Goal: Find specific page/section: Find specific page/section

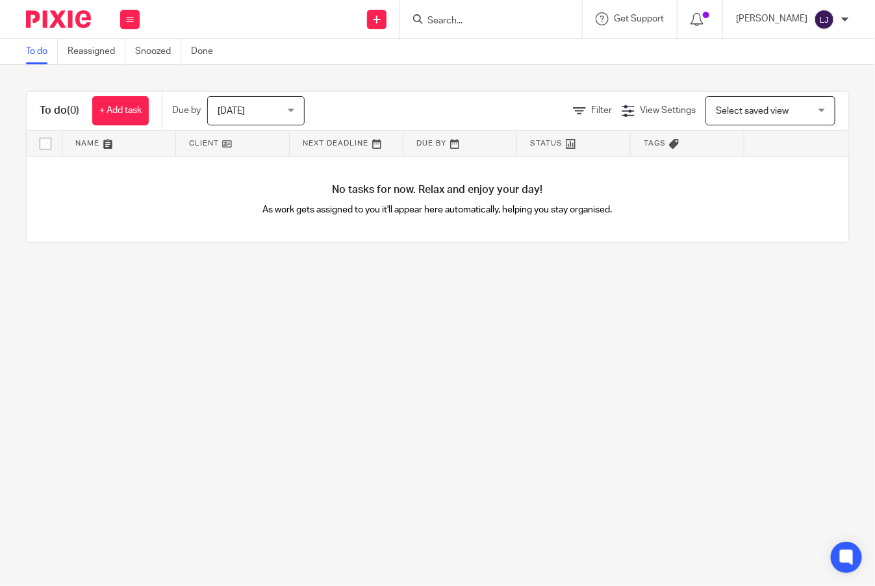
click at [495, 23] on input "Search" at bounding box center [484, 22] width 117 height 12
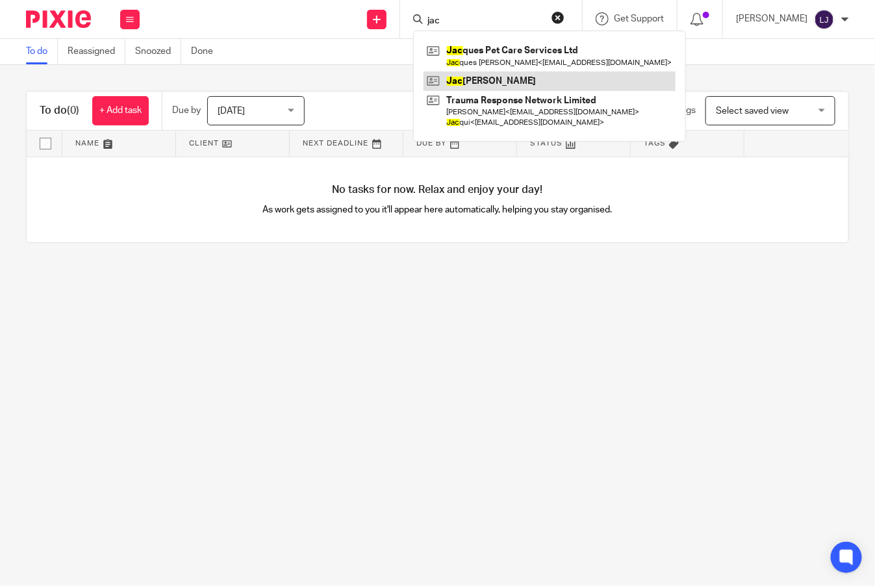
type input "jac"
click at [549, 71] on link at bounding box center [549, 80] width 252 height 19
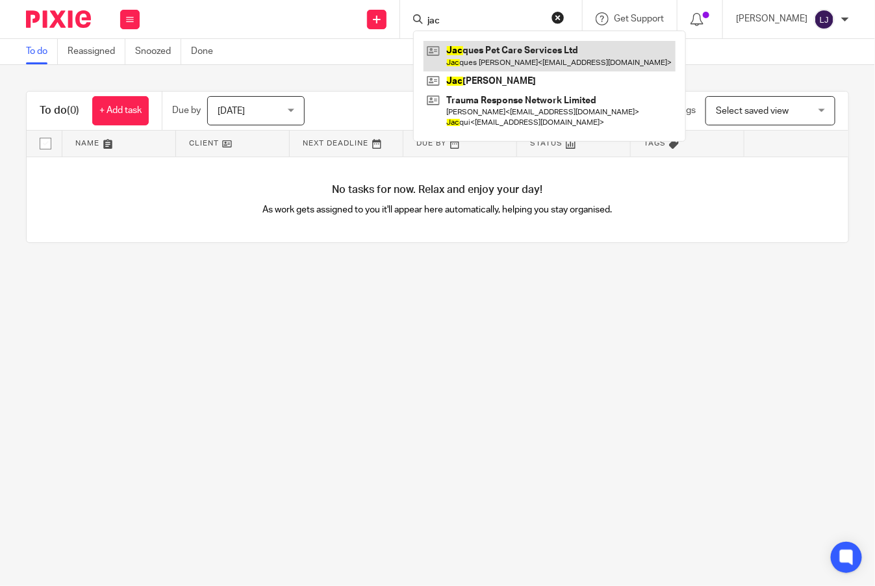
click at [555, 60] on link at bounding box center [549, 56] width 252 height 30
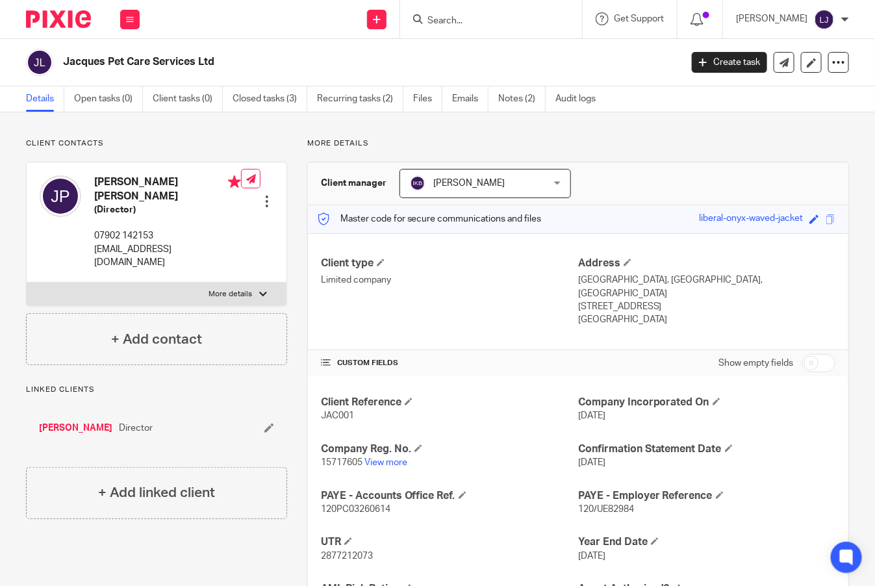
click at [533, 16] on input "Search" at bounding box center [484, 22] width 117 height 12
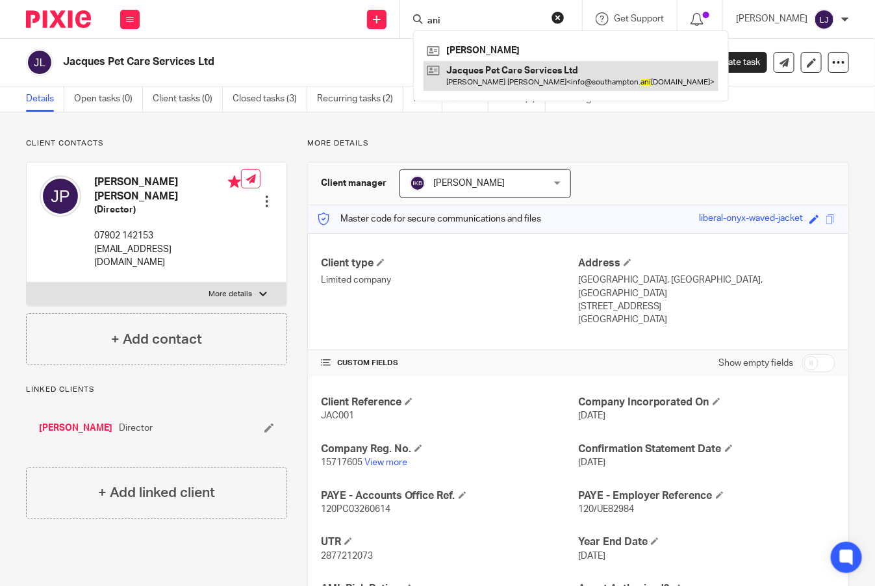
type input "ani"
click at [523, 79] on link at bounding box center [570, 76] width 295 height 30
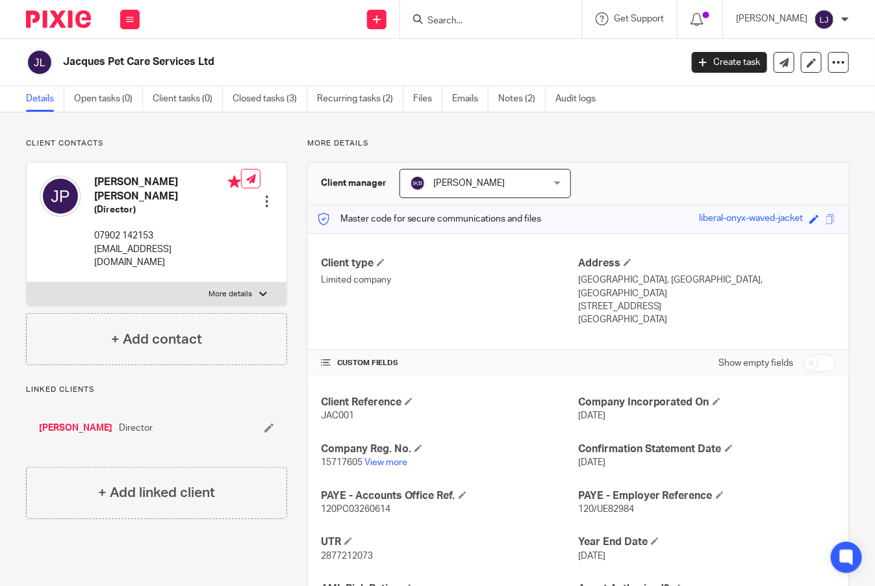
click at [232, 289] on p "More details" at bounding box center [231, 294] width 44 height 10
click at [27, 282] on input "More details" at bounding box center [26, 282] width 1 height 1
checkbox input "true"
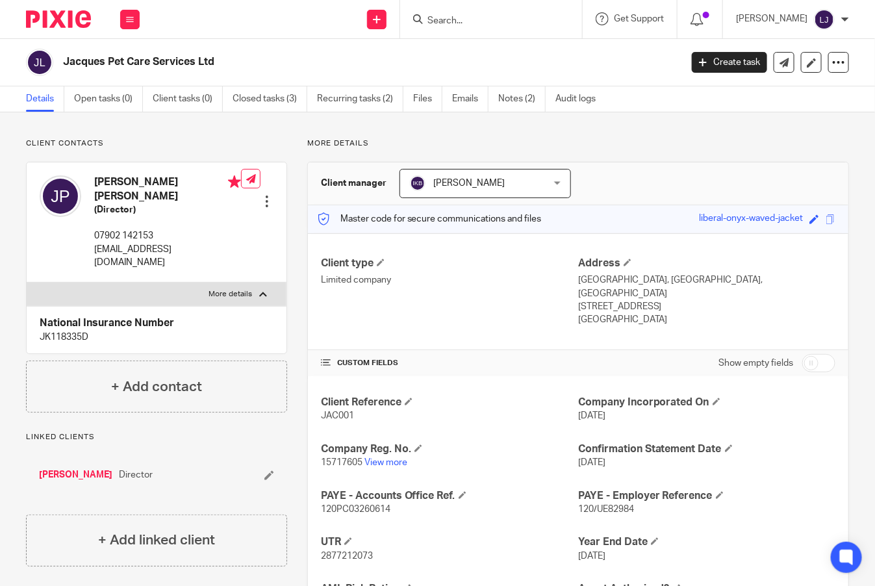
click at [528, 16] on input "Search" at bounding box center [484, 22] width 117 height 12
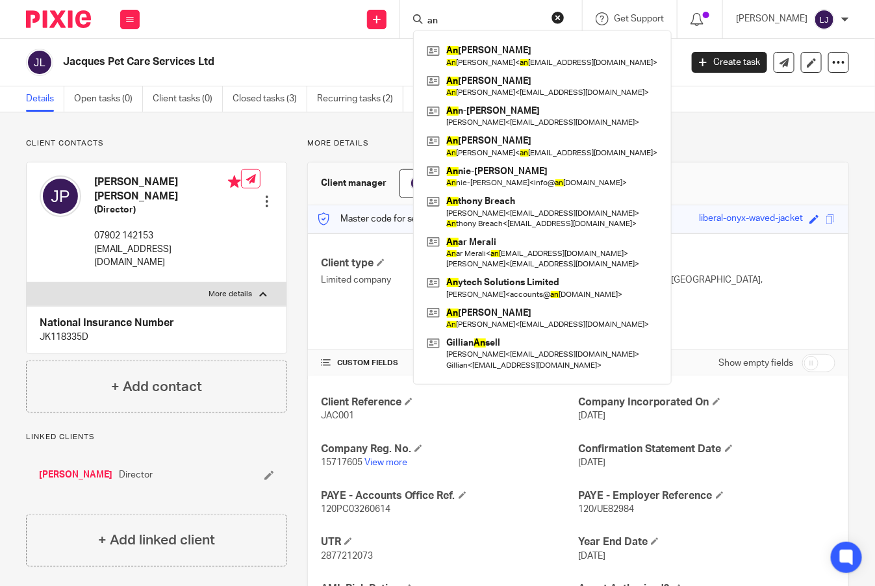
type input "a"
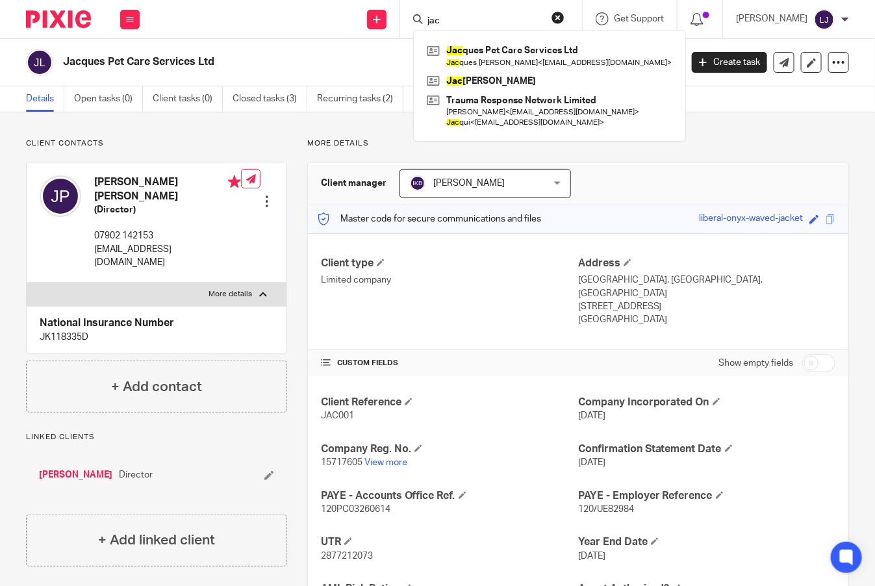
type input "jac"
click at [533, 53] on link at bounding box center [549, 56] width 252 height 30
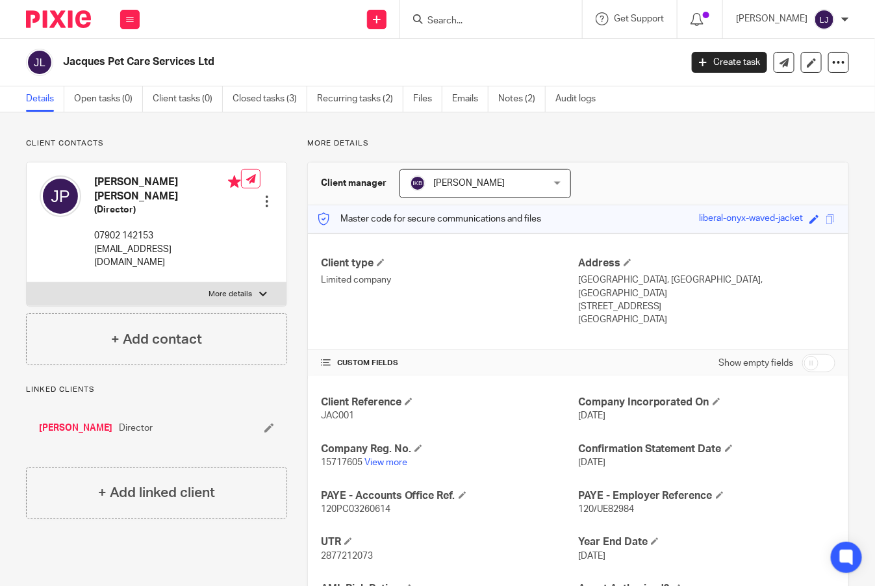
click at [536, 30] on div at bounding box center [491, 19] width 182 height 38
click at [517, 13] on form at bounding box center [495, 19] width 138 height 16
click at [517, 20] on input "Search" at bounding box center [484, 22] width 117 height 12
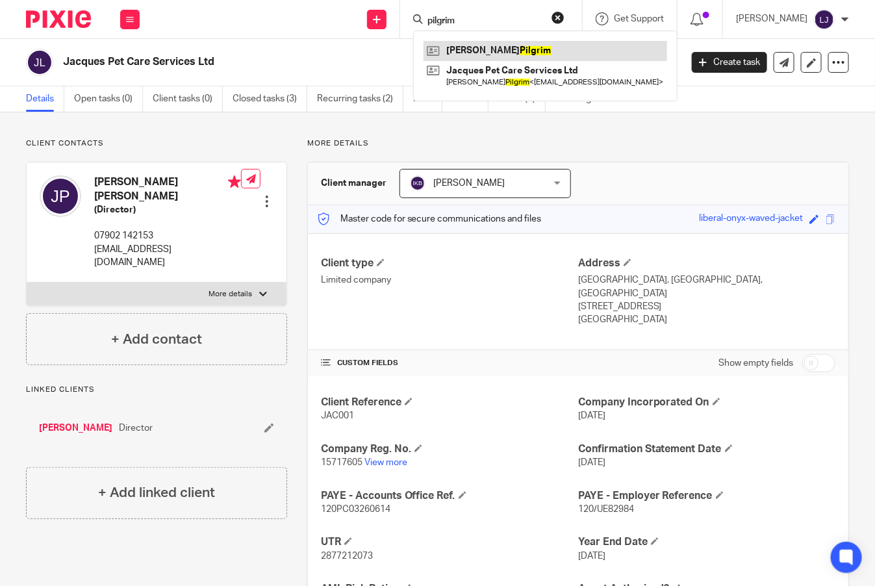
type input "pilgrim"
click at [646, 45] on link at bounding box center [544, 50] width 243 height 19
